Goal: Task Accomplishment & Management: Use online tool/utility

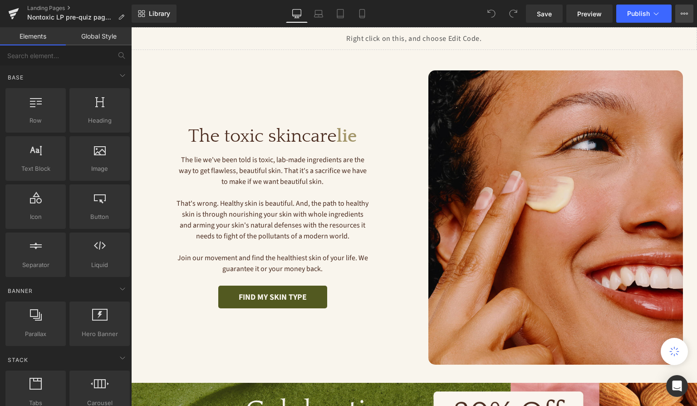
click at [684, 17] on icon at bounding box center [684, 13] width 7 height 7
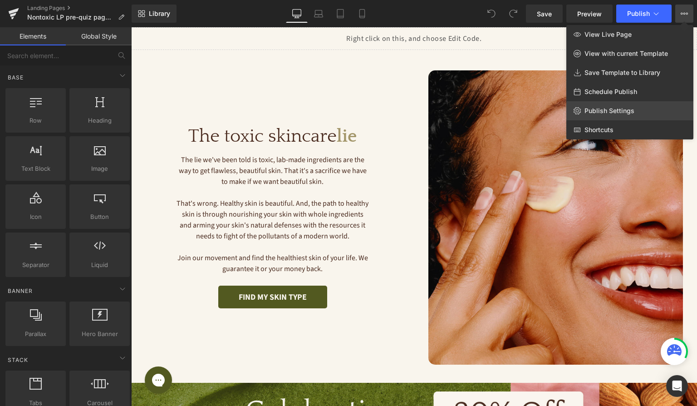
click at [598, 112] on span "Publish Settings" at bounding box center [610, 111] width 50 height 8
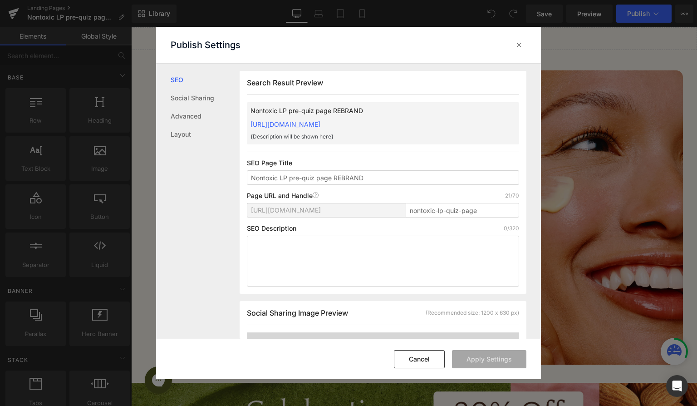
scroll to position [0, 0]
click at [192, 134] on link "Layout" at bounding box center [205, 134] width 69 height 18
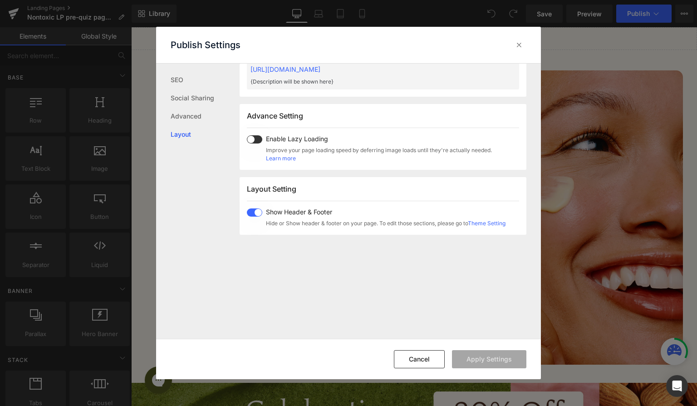
scroll to position [433, 0]
drag, startPoint x: 517, startPoint y: 45, endPoint x: 386, endPoint y: 18, distance: 133.5
click at [517, 45] on icon at bounding box center [519, 44] width 9 height 9
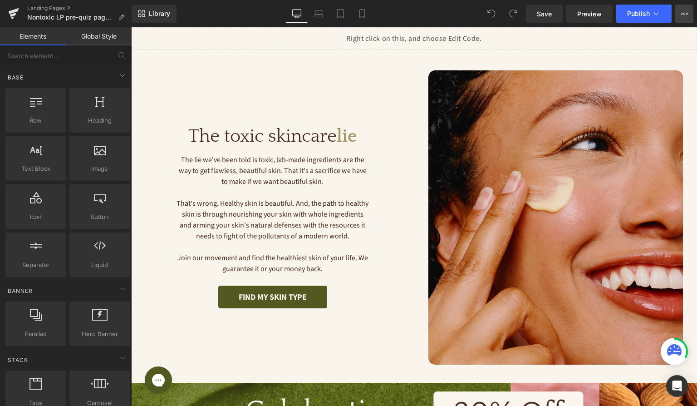
click at [677, 17] on button "View Live Page View with current Template Save Template to Library Schedule Pub…" at bounding box center [684, 14] width 18 height 18
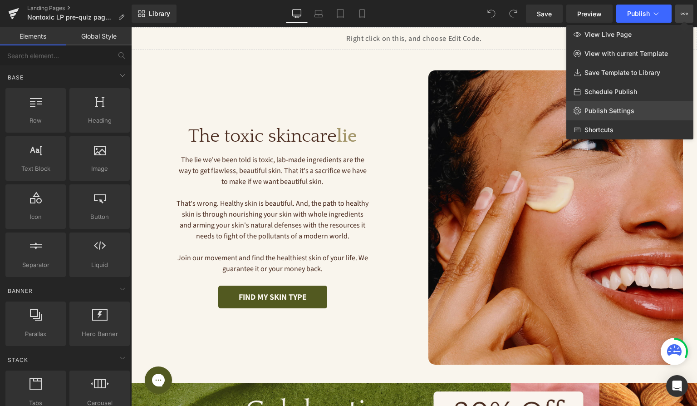
click at [612, 109] on span "Publish Settings" at bounding box center [610, 111] width 50 height 8
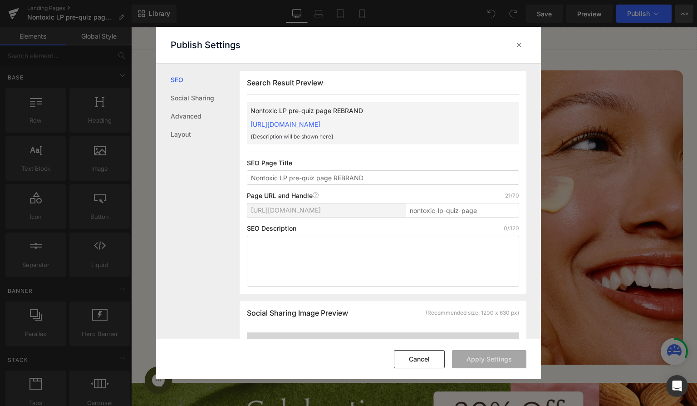
scroll to position [0, 0]
click at [203, 104] on link "Social Sharing" at bounding box center [205, 98] width 69 height 18
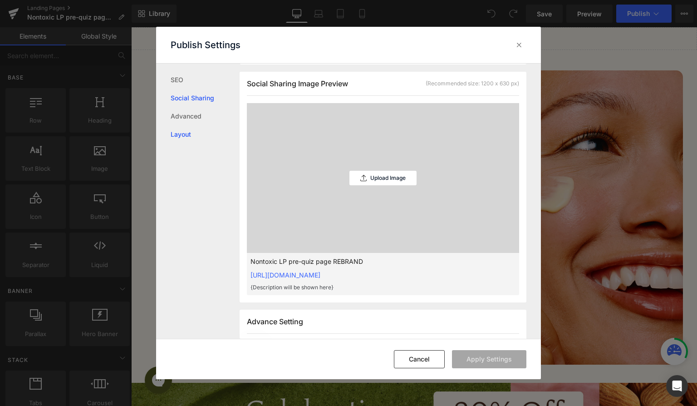
click at [201, 139] on link "Layout" at bounding box center [205, 134] width 69 height 18
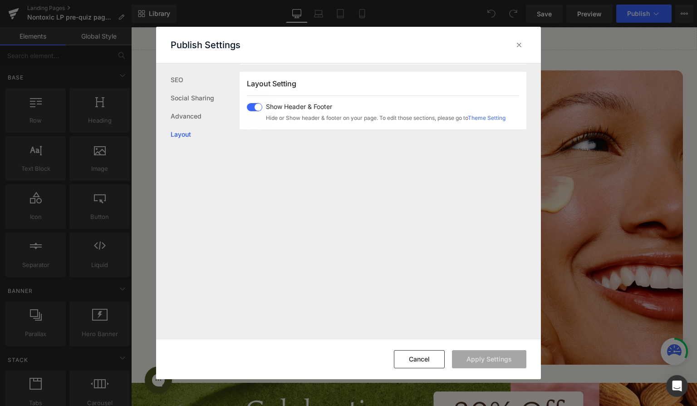
scroll to position [541, 0]
